Goal: Register for event/course

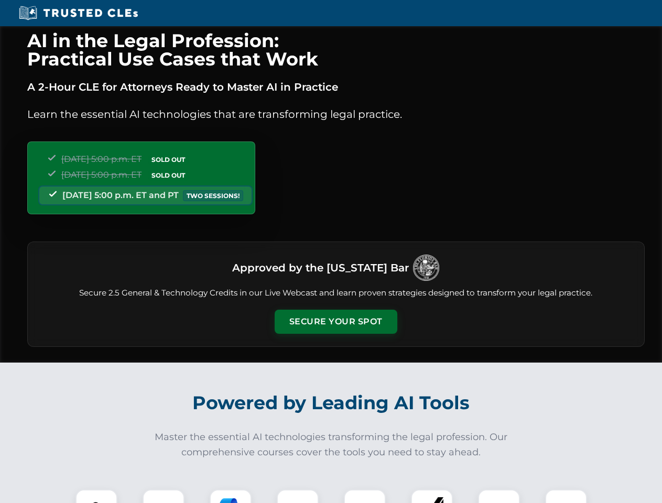
click at [335, 322] on button "Secure Your Spot" at bounding box center [336, 322] width 123 height 24
click at [96, 496] on img at bounding box center [96, 510] width 30 height 30
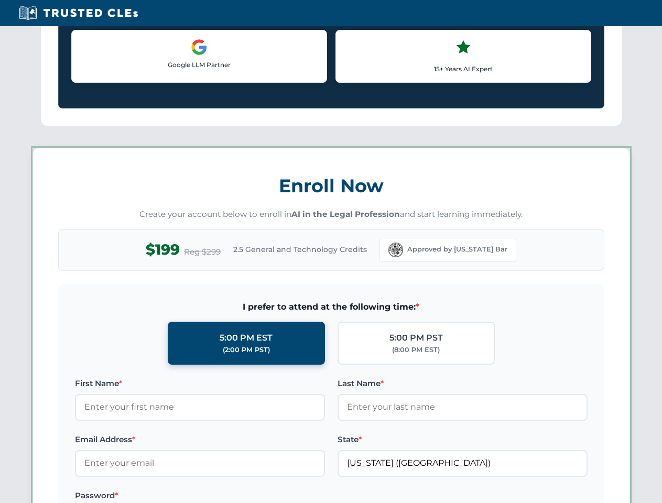
click at [231, 496] on label "Password *" at bounding box center [200, 495] width 250 height 13
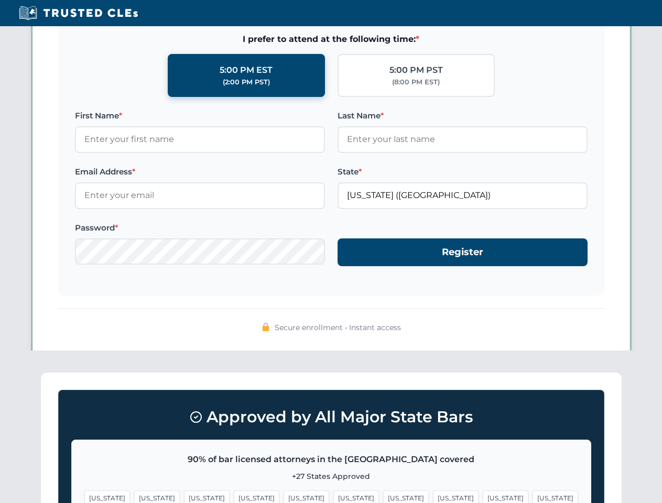
click at [483, 496] on span "[US_STATE]" at bounding box center [506, 497] width 46 height 15
